Goal: Task Accomplishment & Management: Complete application form

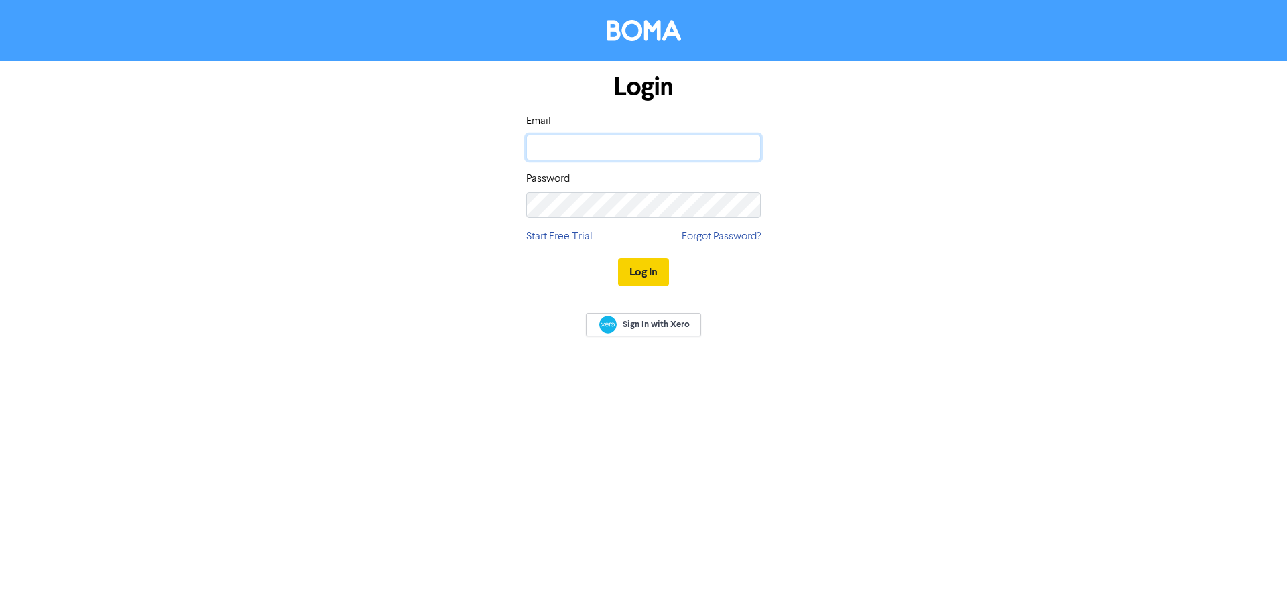
type input "[EMAIL_ADDRESS][DOMAIN_NAME]"
click at [642, 276] on button "Log In" at bounding box center [643, 272] width 51 height 28
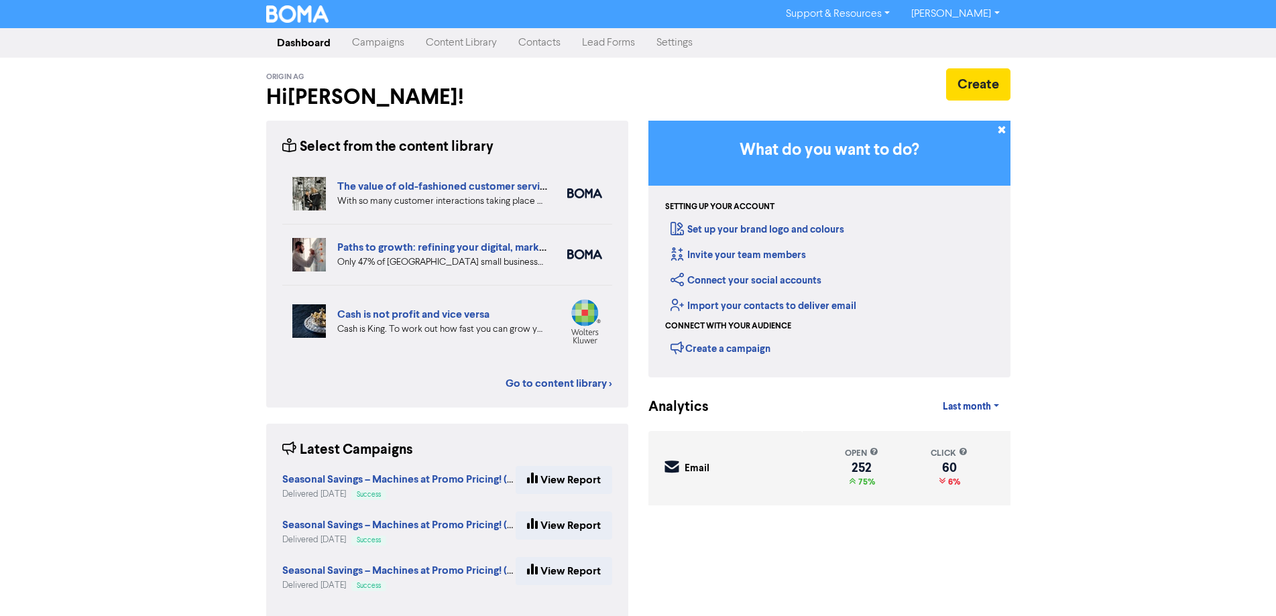
click at [380, 41] on link "Campaigns" at bounding box center [378, 43] width 74 height 27
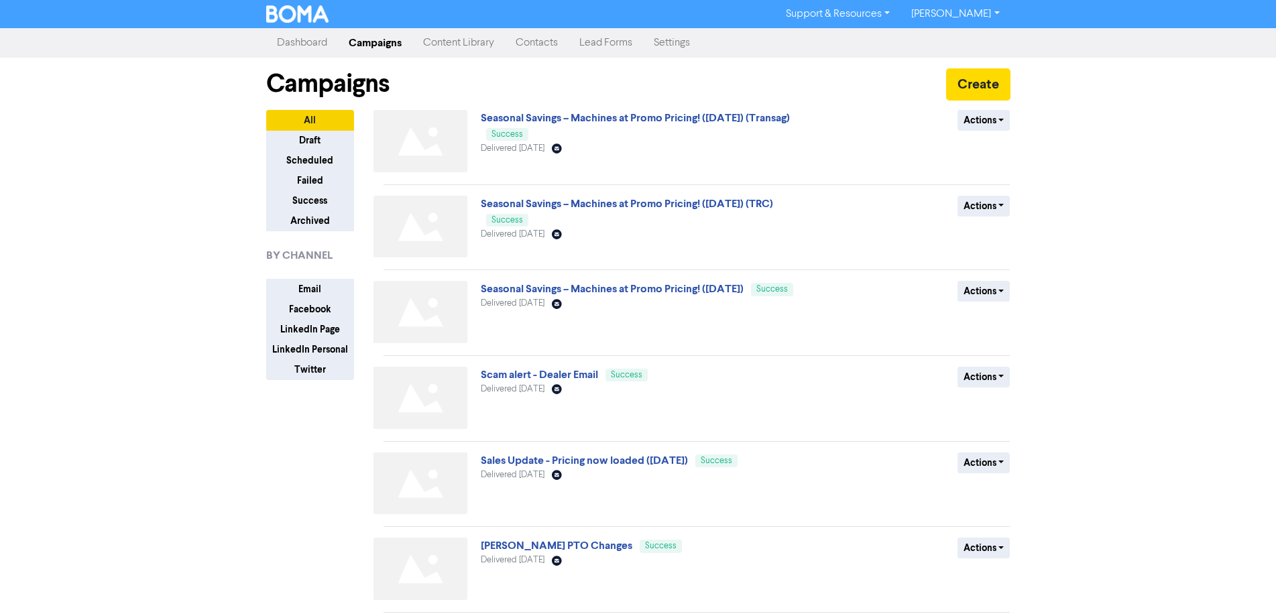
click at [533, 40] on link "Contacts" at bounding box center [537, 43] width 64 height 27
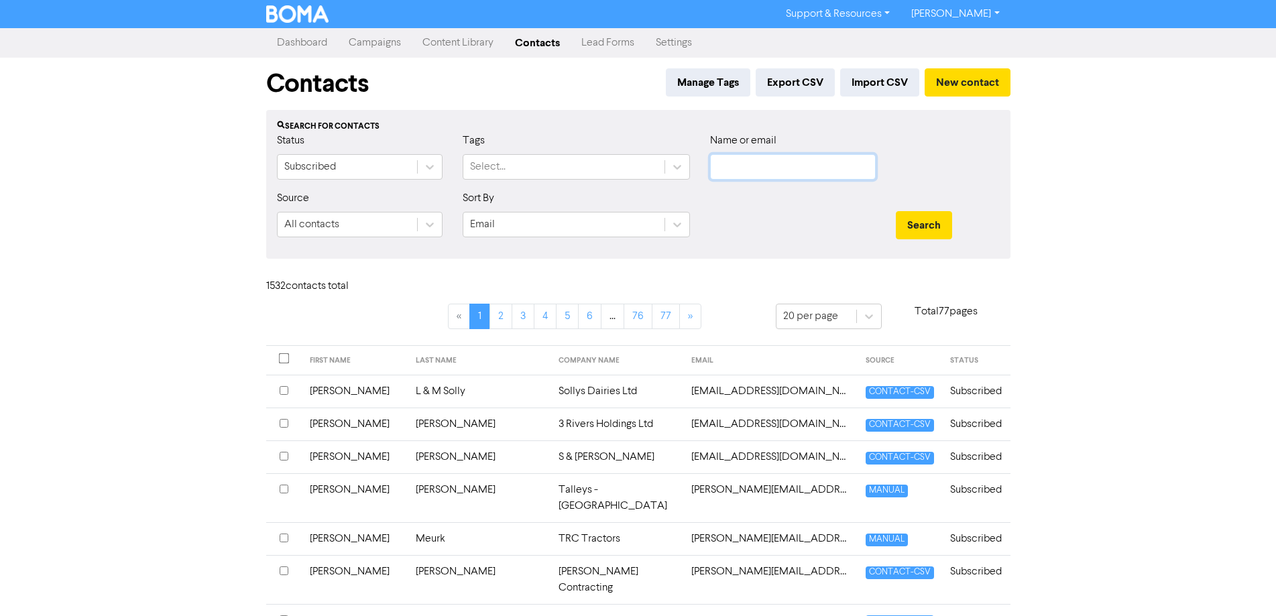
click at [792, 164] on input "text" at bounding box center [793, 166] width 166 height 25
click at [896, 211] on button "Search" at bounding box center [924, 225] width 56 height 28
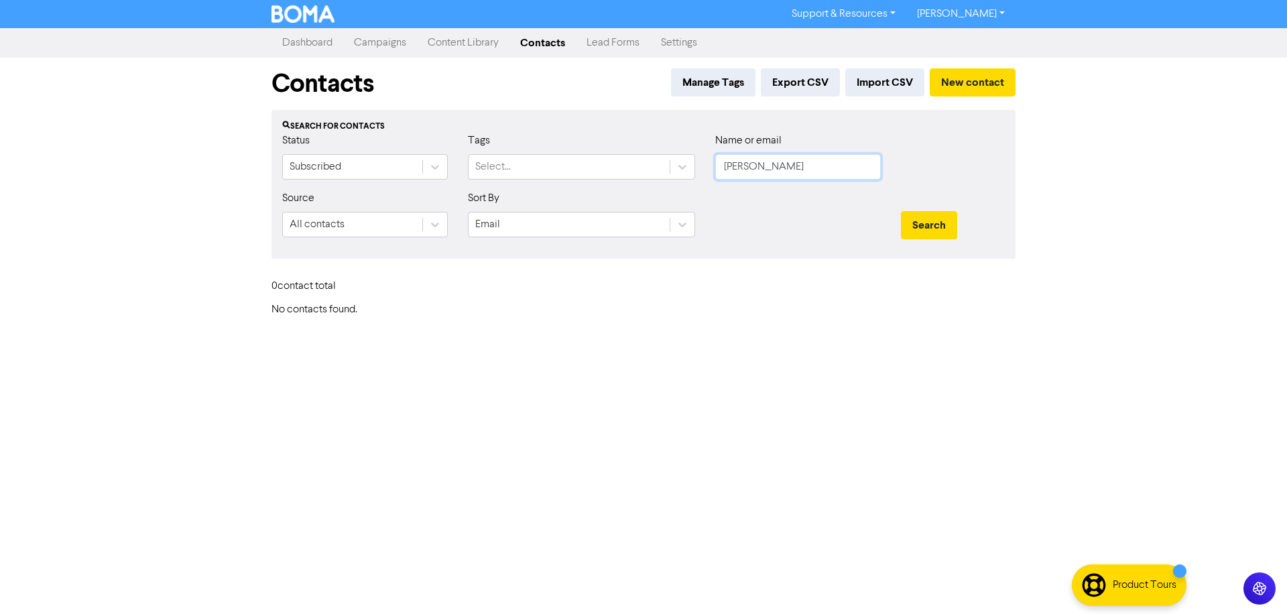
click at [901, 211] on button "Search" at bounding box center [929, 225] width 56 height 28
type input "[PERSON_NAME]"
click at [901, 211] on button "Search" at bounding box center [929, 225] width 56 height 28
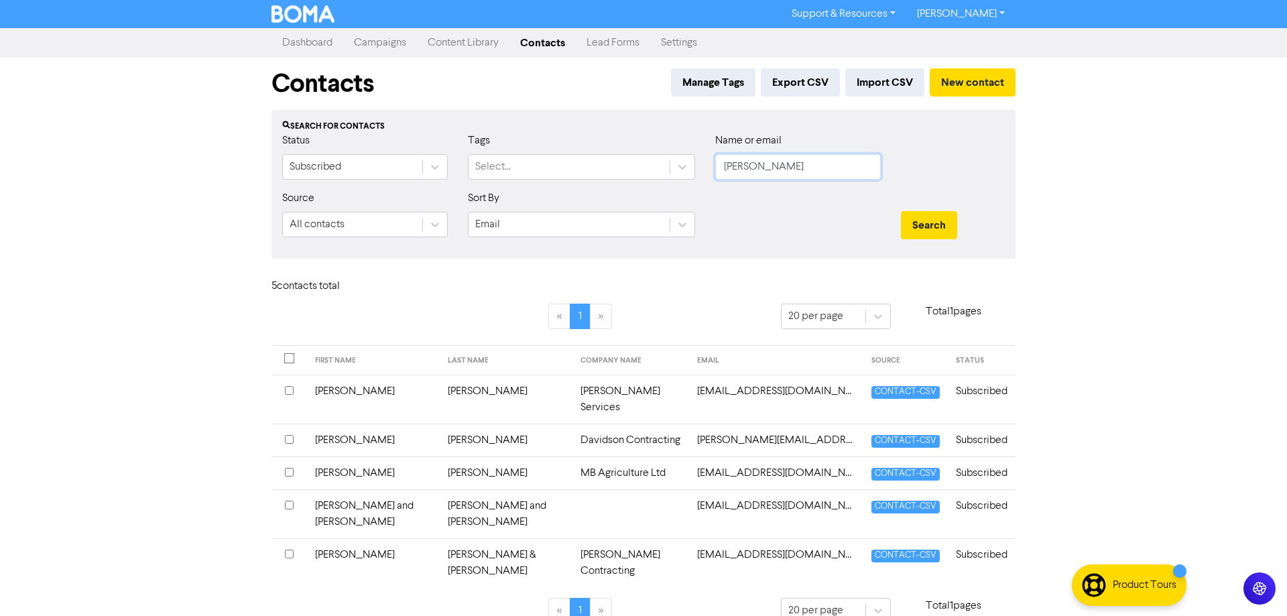
drag, startPoint x: 812, startPoint y: 162, endPoint x: 605, endPoint y: 194, distance: 208.9
click at [605, 194] on form "Status Subscribed Tags Select... Name or email [PERSON_NAME] Source All contact…" at bounding box center [643, 190] width 723 height 115
click at [976, 82] on button "New contact" at bounding box center [973, 82] width 86 height 28
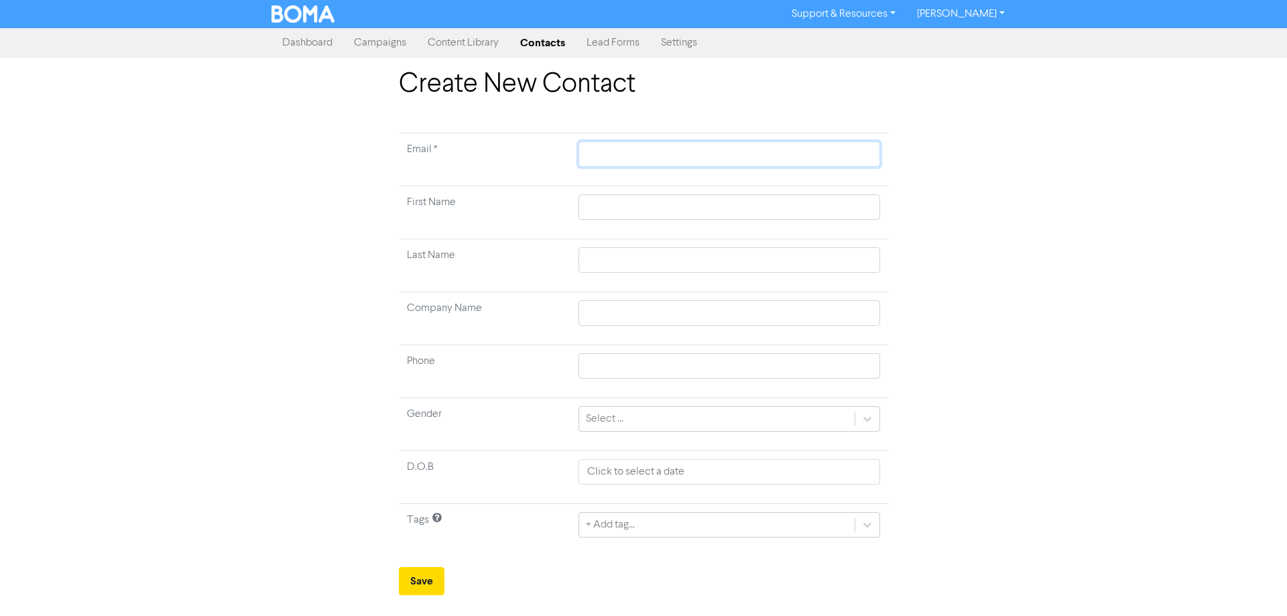
click at [601, 152] on input "text" at bounding box center [730, 153] width 302 height 25
type input "c"
type input "co"
type input "col"
type input "coli"
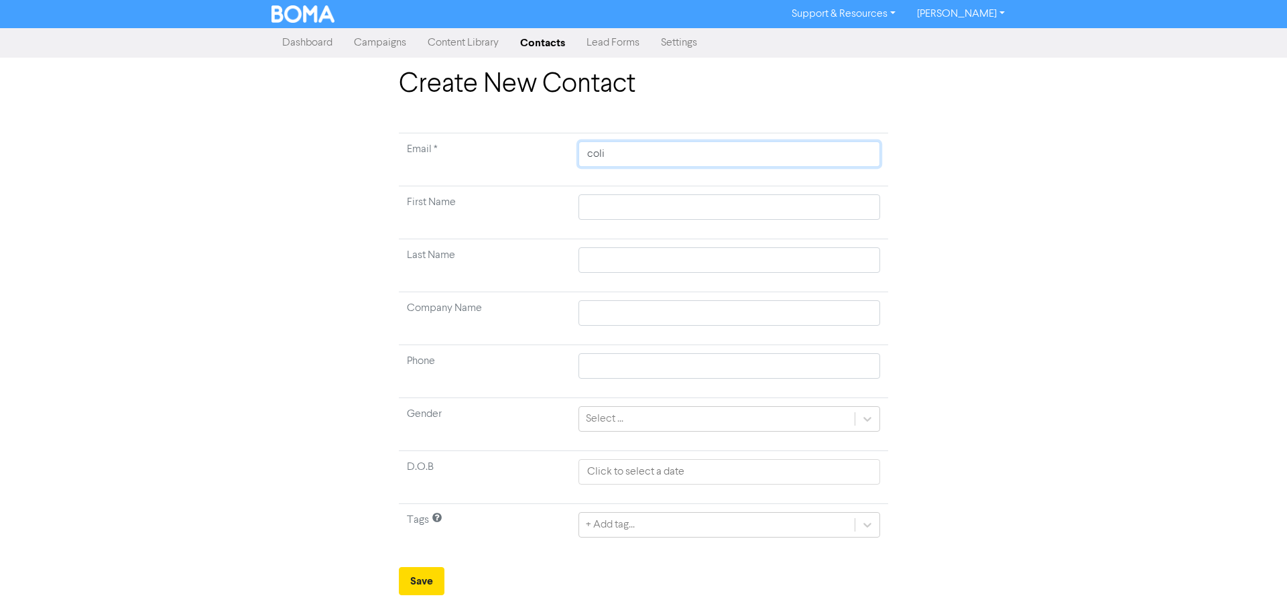
type input "[PERSON_NAME]"
type input "colinh"
type input "colinhe"
type input "colinhen"
type input "colinhend"
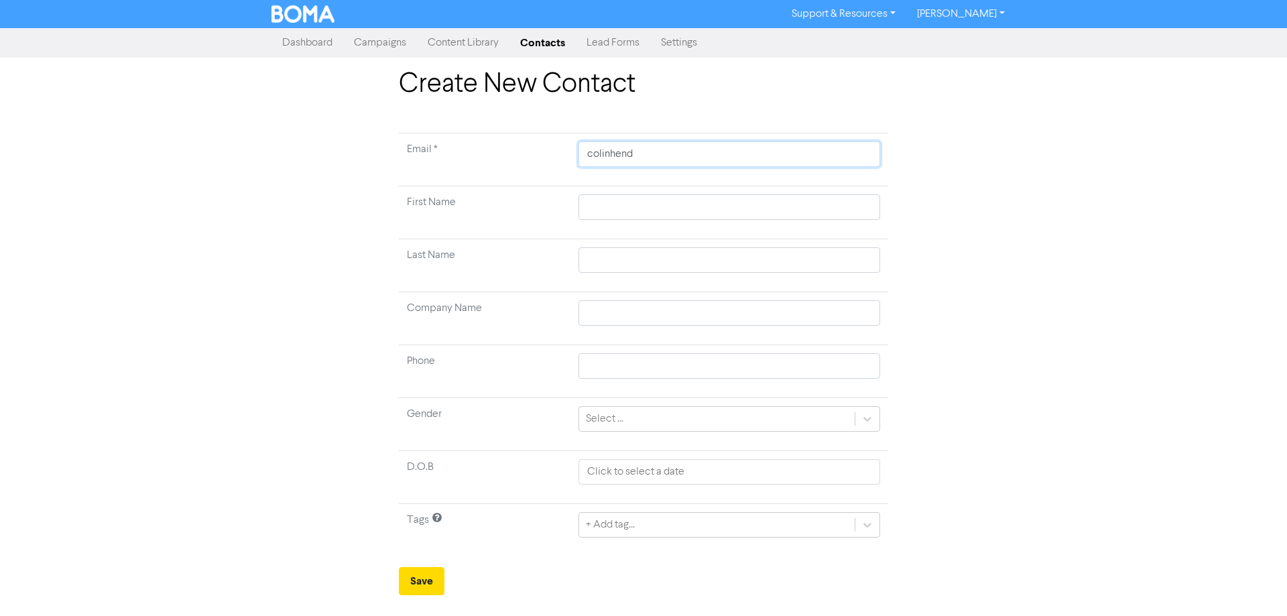
type input "colinhende"
type input "colinhender"
type input "colinhenders"
type input "colinhenderso"
type input "colinhenderson"
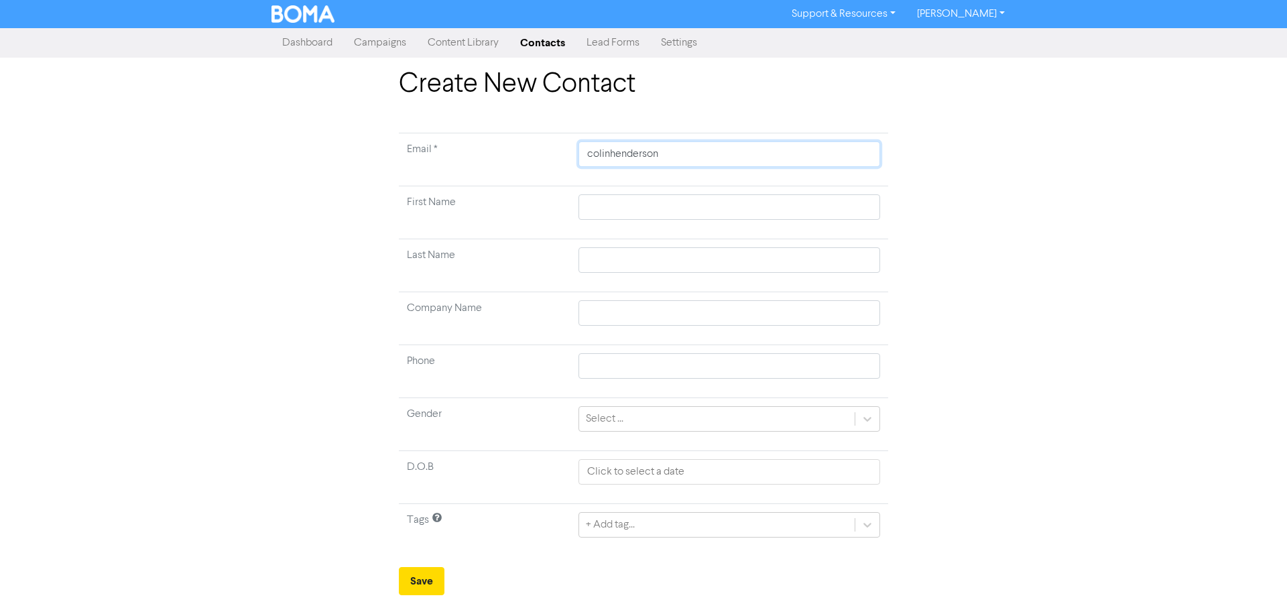
type input "colinhenderson@"
type input "colinhenderson@b"
type input "colinhenderson@br"
type input "colinhenderson@bra"
type input "colinhenderson@bran"
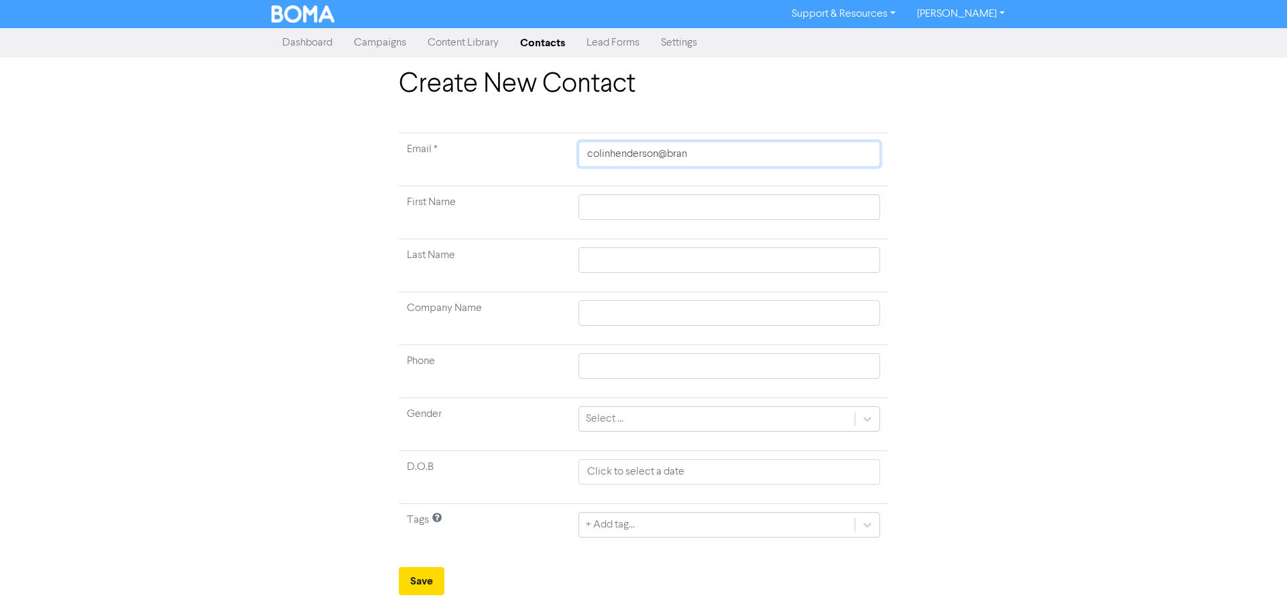
type input "colinhenderson@brand"
type input "colinhenderson@[PERSON_NAME]"
type input "colinhenderson@brandte"
type input "colinhenderson@brandteq"
type input "colinhenderson@brandtequ"
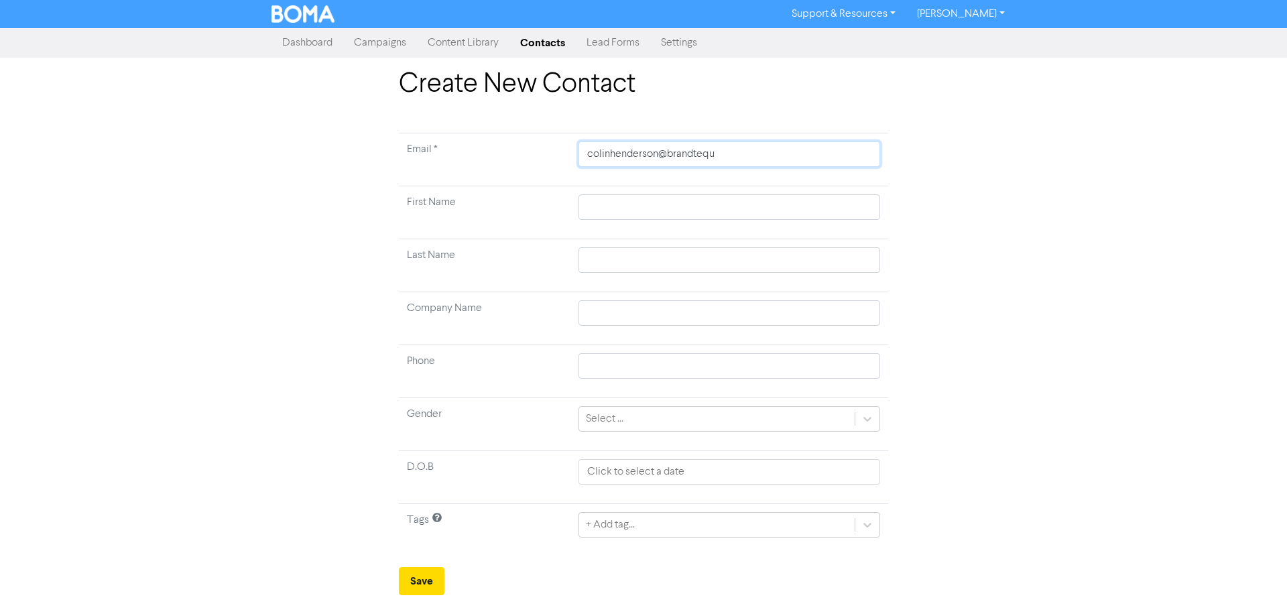
type input "colinhenderson@brandtequi"
type input "colinhenderson@brandtequip"
type input "colinhenderson@brandtequipm"
type input "colinhenderson@brandtequipme"
type input "colinhenderson@brandtequipmen"
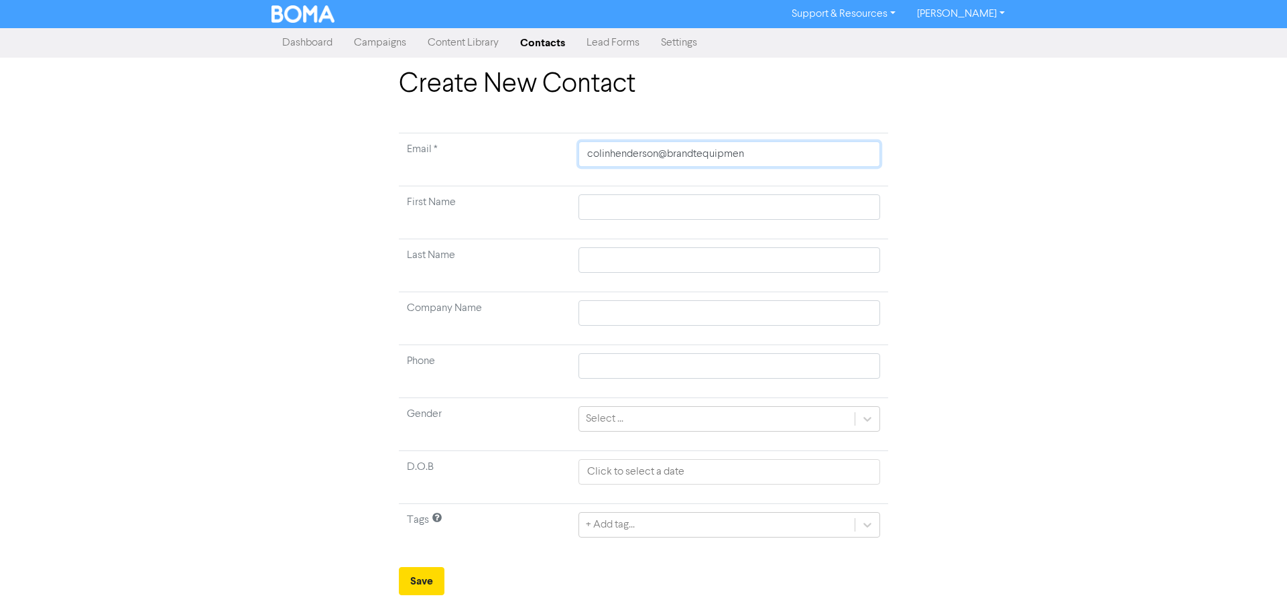
type input "colinhenderson@brandtequipment"
type input "colinhenderson@brandtequipment."
type input "colinhenderson@brandtequipment.c"
type input "[EMAIL_ADDRESS][DOMAIN_NAME]"
type input "[EMAIL_ADDRESS][DOMAIN_NAME]."
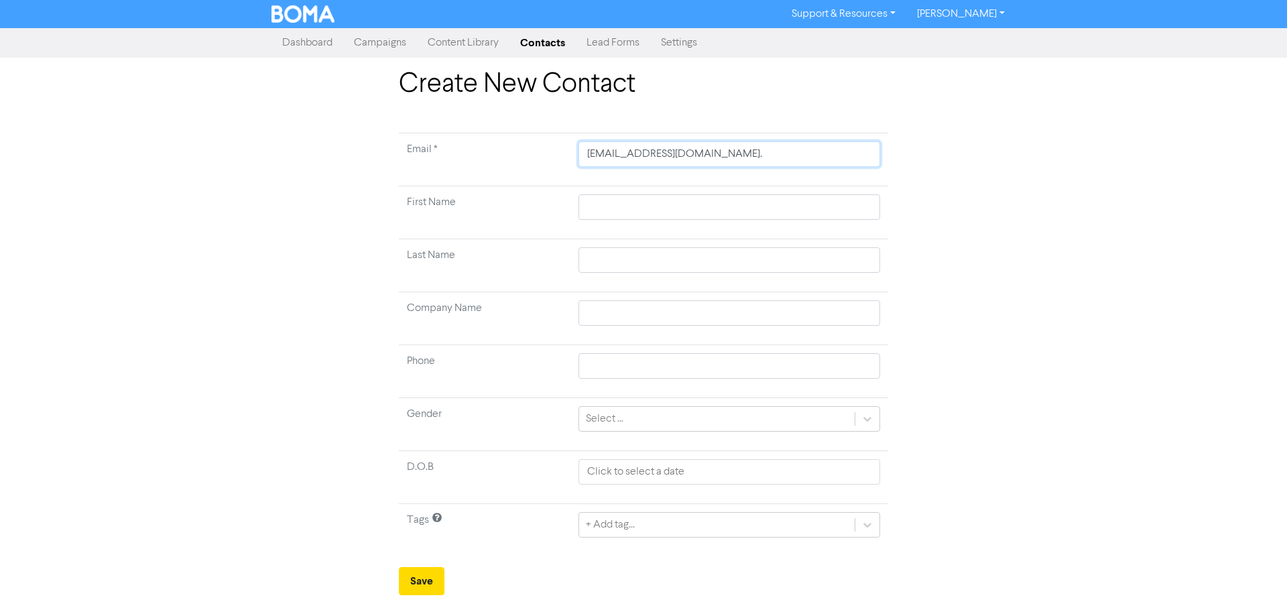
type input "colinhenderson@brandtequipment.co.n"
type input "[EMAIL_ADDRESS][DOMAIN_NAME]"
type input "C"
type input "Co"
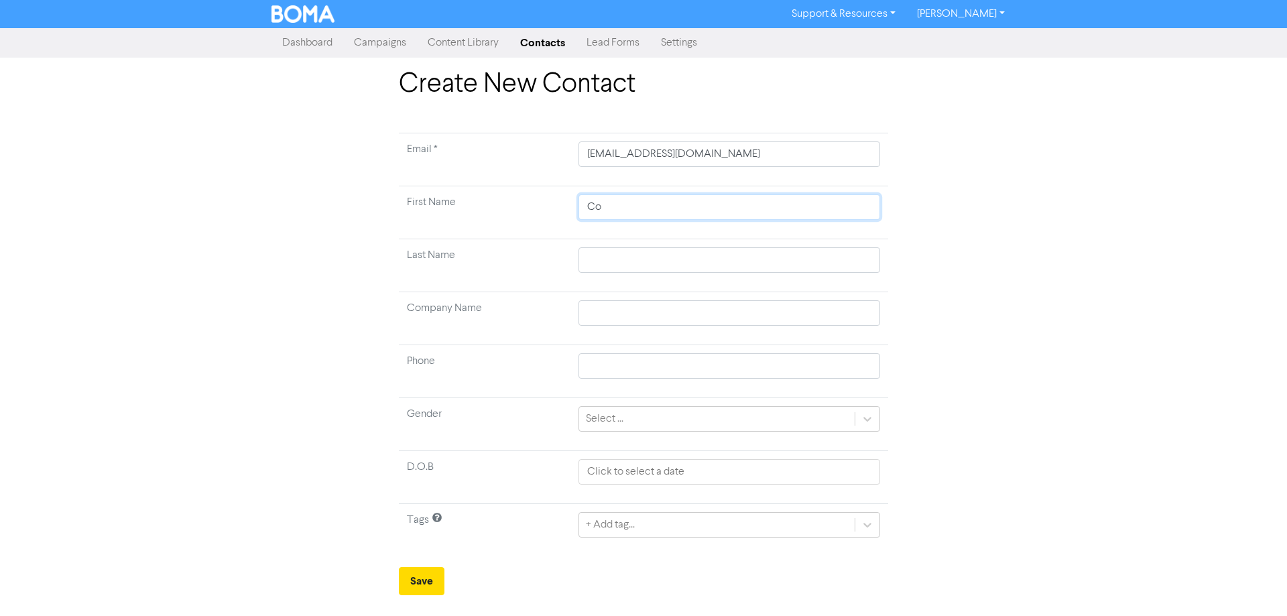
type input "Col"
type input "Coli"
type input "[PERSON_NAME]"
type input "H"
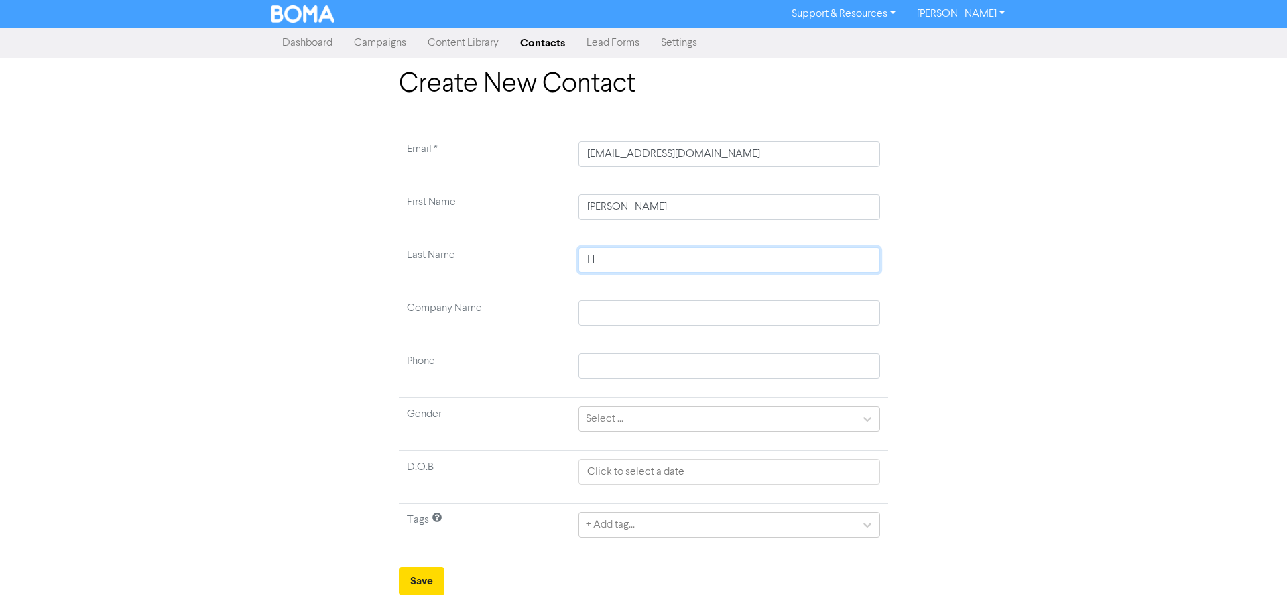
type input "He"
type input "Hen"
type input "Hens"
type input "[PERSON_NAME]"
type input "Henser"
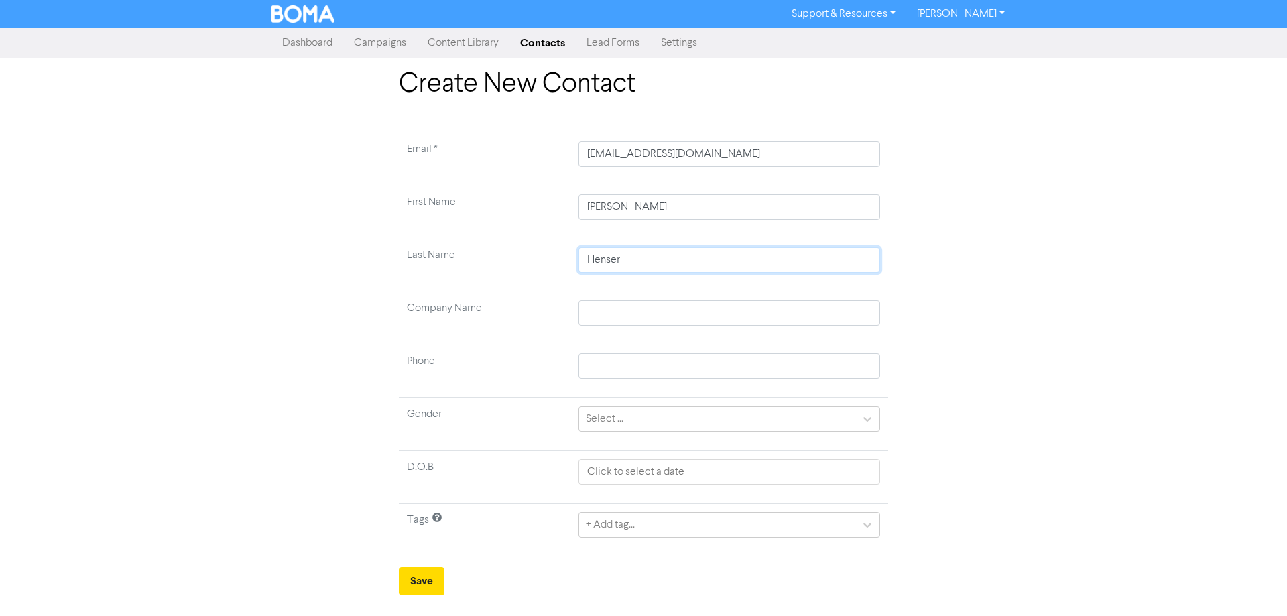
type input "Henserd"
type input "Henserdo"
type input "Henserdon"
type input "Henserdo"
type input "Henserd"
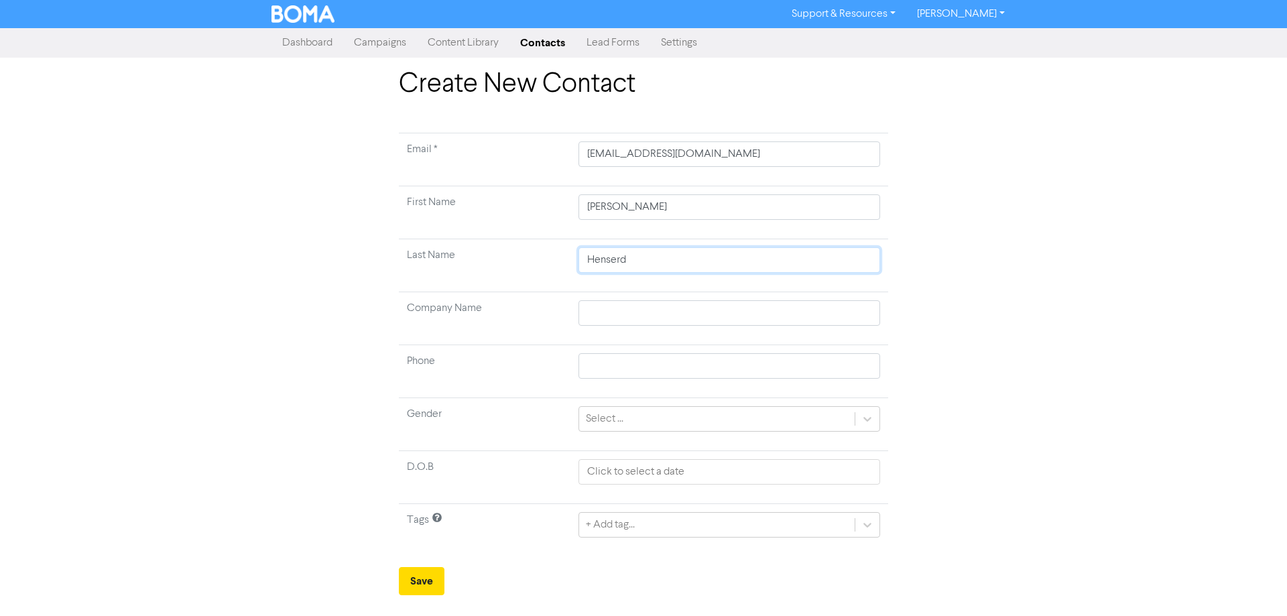
type input "Henser"
type input "[PERSON_NAME]"
type input "Hens"
type input "Hen"
type input "Hend"
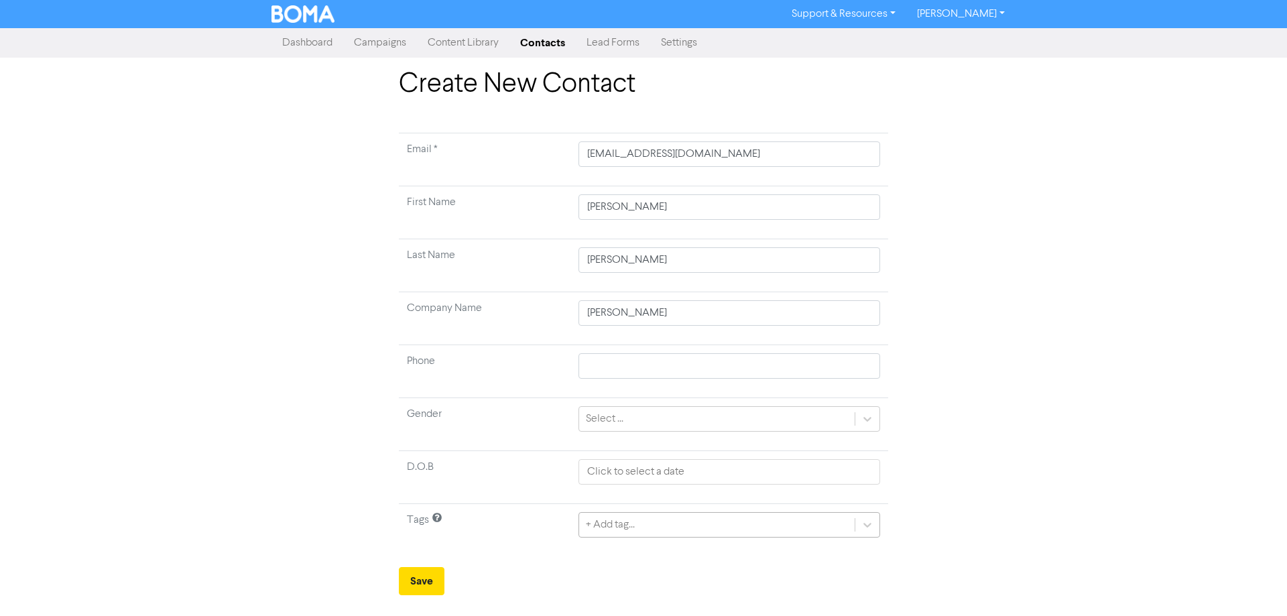
click at [616, 521] on div "+ Add tag..." at bounding box center [730, 524] width 302 height 25
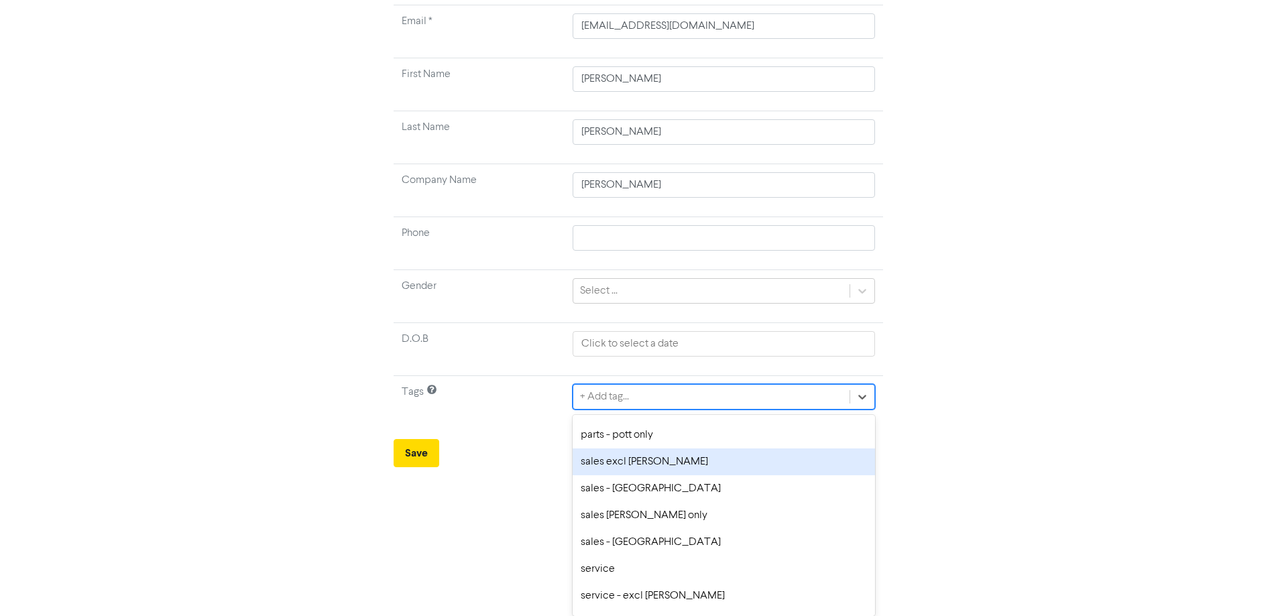
scroll to position [180, 0]
click at [686, 470] on div "sales - [GEOGRAPHIC_DATA]" at bounding box center [724, 466] width 302 height 27
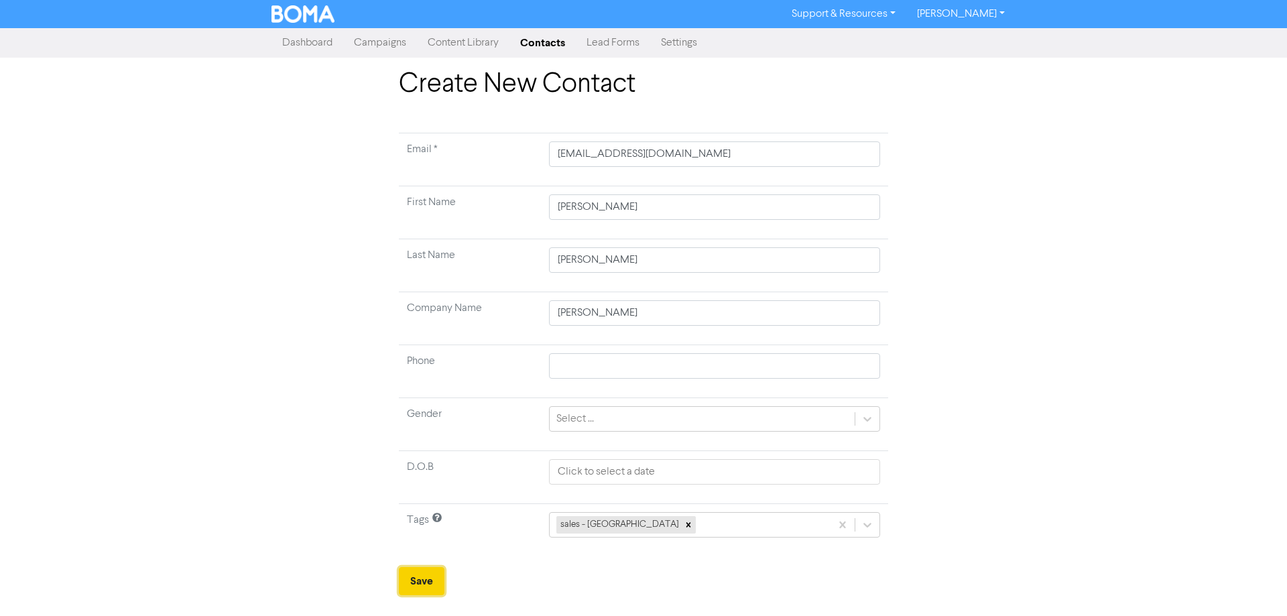
click at [415, 587] on button "Save" at bounding box center [422, 581] width 46 height 28
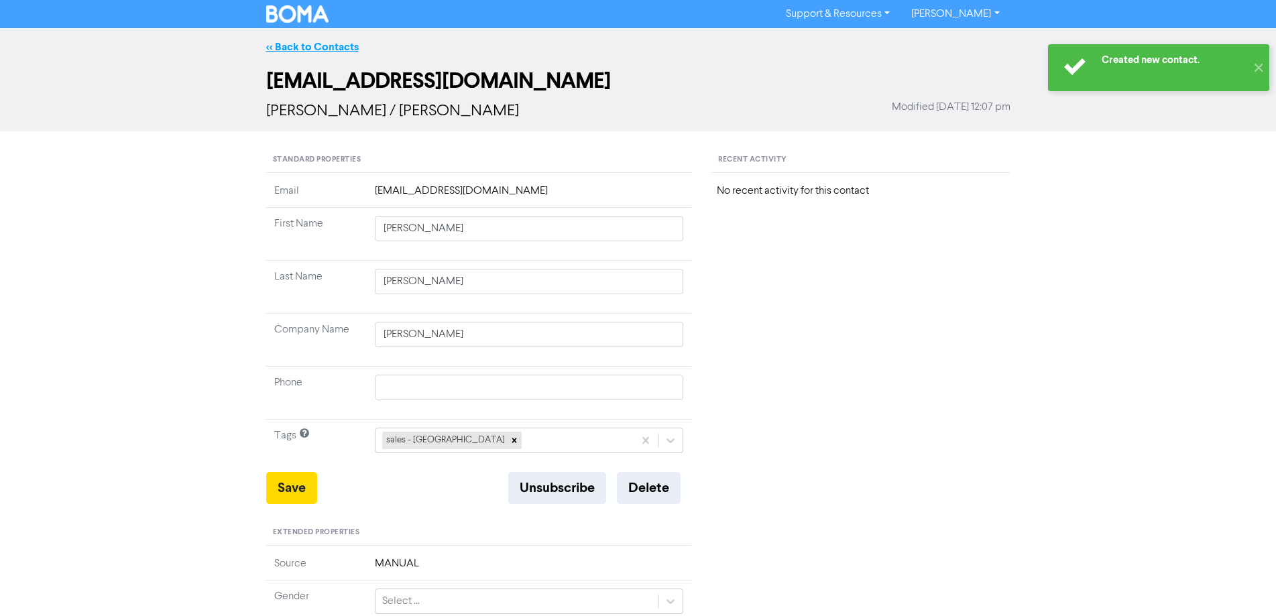
click at [338, 46] on link "<< Back to Contacts" at bounding box center [312, 46] width 93 height 13
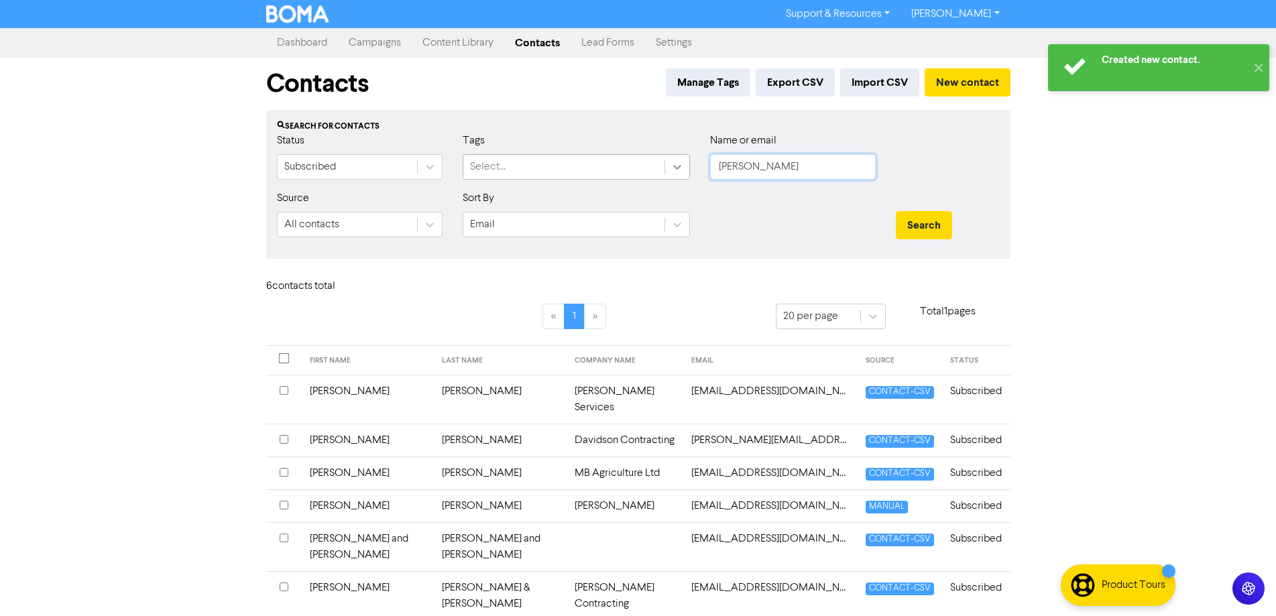
drag, startPoint x: 807, startPoint y: 177, endPoint x: 668, endPoint y: 171, distance: 139.6
click at [668, 171] on div "Status Subscribed Tags Select... Name or email [PERSON_NAME]" at bounding box center [638, 162] width 743 height 58
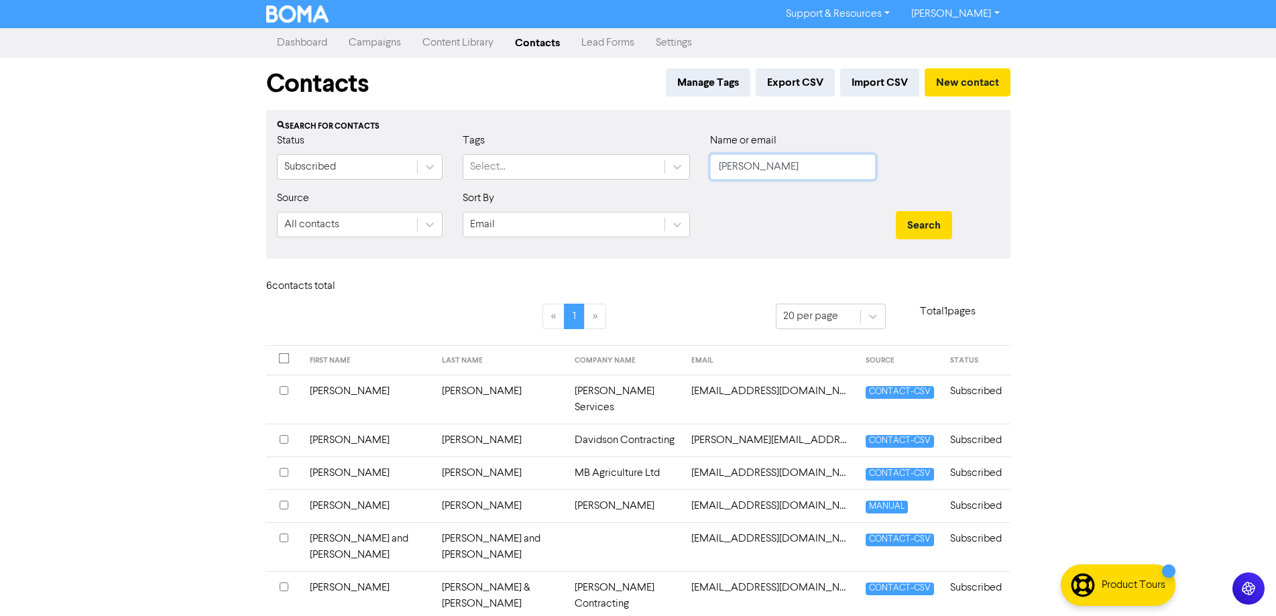
click at [896, 211] on button "Search" at bounding box center [924, 225] width 56 height 28
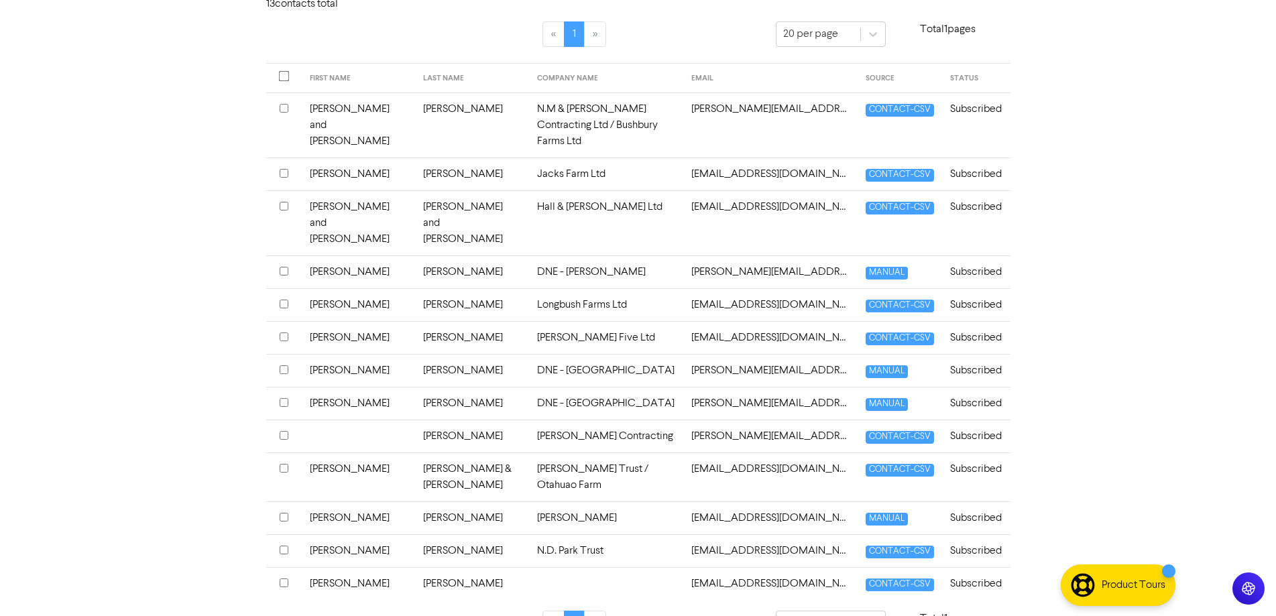
scroll to position [286, 0]
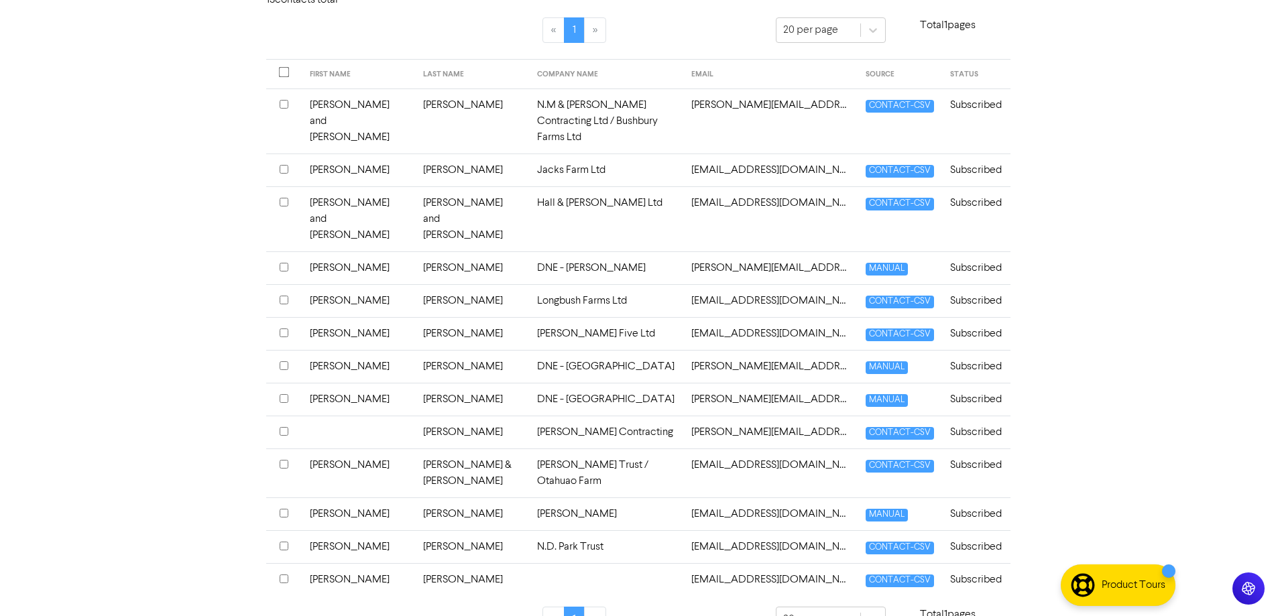
click at [418, 498] on td "[PERSON_NAME]" at bounding box center [472, 514] width 114 height 33
